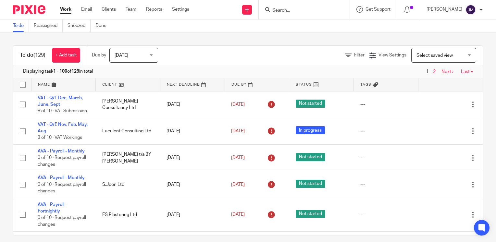
click at [289, 10] on input "Search" at bounding box center [301, 11] width 58 height 6
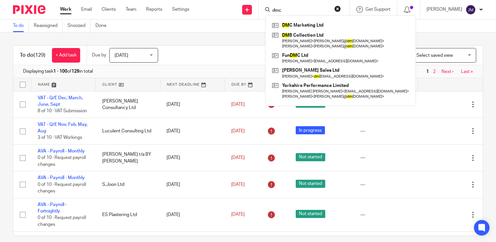
type input "dmc"
click button "submit" at bounding box center [0, 0] width 0 height 0
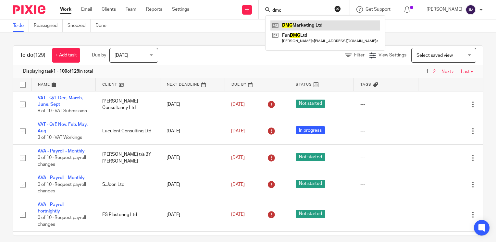
click at [299, 21] on link at bounding box center [325, 25] width 110 height 10
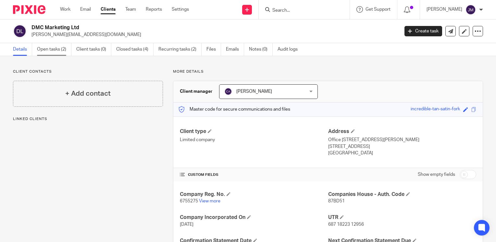
click at [60, 51] on link "Open tasks (2)" at bounding box center [54, 49] width 34 height 13
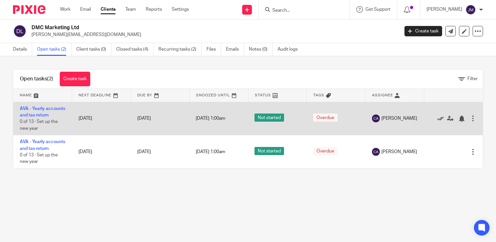
click at [437, 121] on icon at bounding box center [440, 119] width 6 height 6
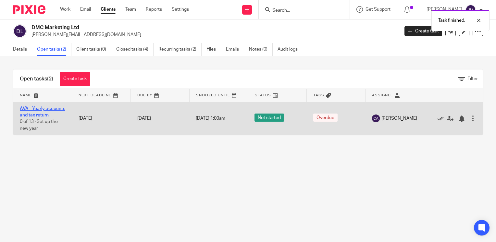
click at [49, 115] on link "AVA - Yearly accounts and tax return" at bounding box center [42, 111] width 45 height 11
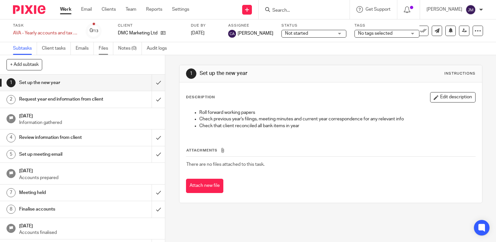
click at [106, 49] on link "Files" at bounding box center [106, 48] width 15 height 13
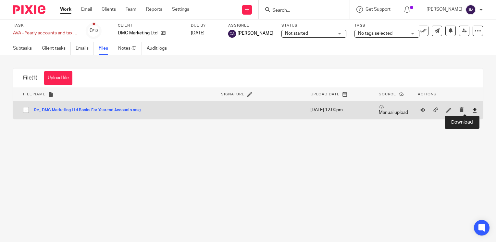
click at [472, 111] on icon at bounding box center [474, 110] width 5 height 5
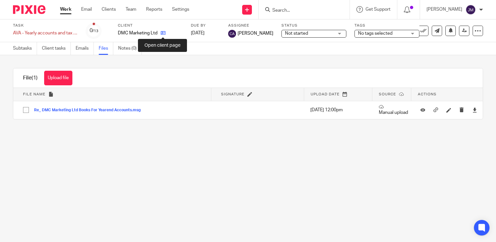
click at [162, 34] on icon at bounding box center [163, 33] width 5 height 5
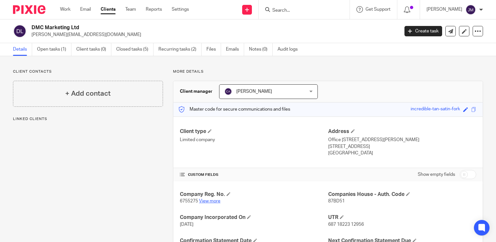
click at [205, 200] on link "View more" at bounding box center [209, 201] width 21 height 5
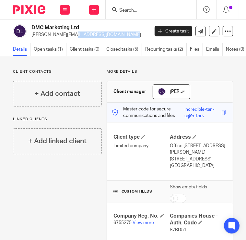
drag, startPoint x: 93, startPoint y: 32, endPoint x: 32, endPoint y: 37, distance: 60.9
click at [32, 37] on p "[PERSON_NAME][EMAIL_ADDRESS][DOMAIN_NAME]" at bounding box center [88, 34] width 114 height 6
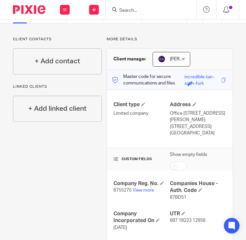
scroll to position [65, 0]
